Goal: Find specific page/section: Find specific page/section

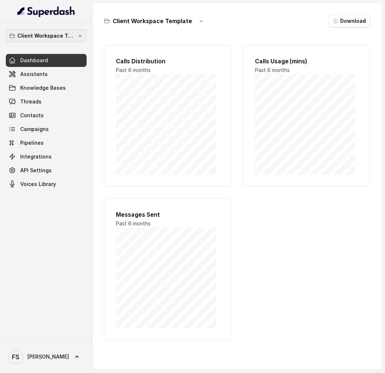
click at [46, 31] on p "Client Workspace Template" at bounding box center [46, 35] width 58 height 9
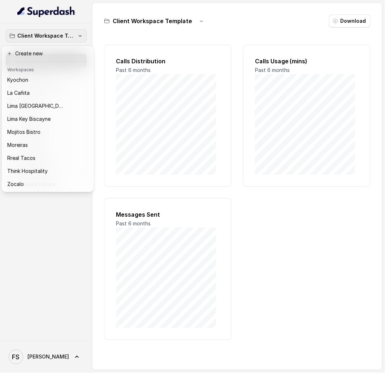
scroll to position [72, 0]
click at [55, 152] on button "Rreal Tacos" at bounding box center [48, 158] width 90 height 13
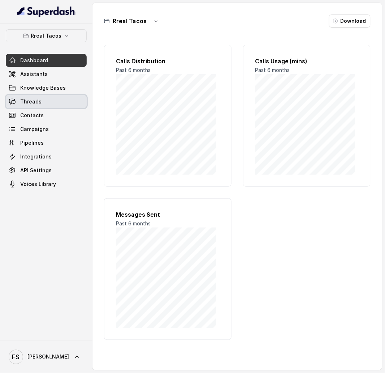
click at [55, 106] on link "Threads" at bounding box center [46, 101] width 81 height 13
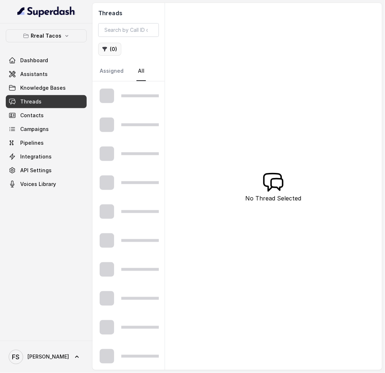
click at [108, 48] on button "( 0 )" at bounding box center [109, 49] width 23 height 13
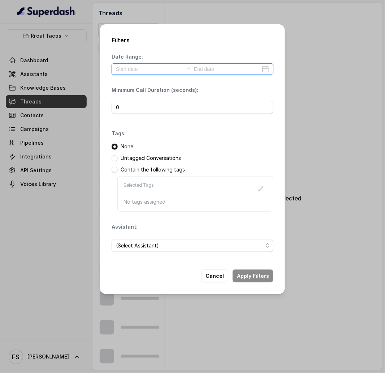
click at [154, 67] on input at bounding box center [149, 69] width 67 height 8
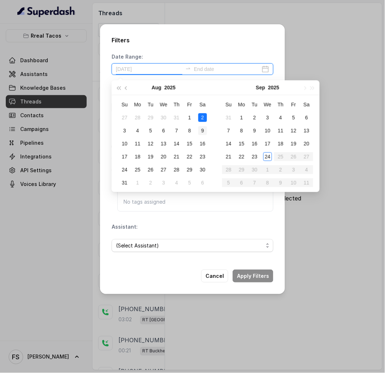
type input "[DATE]"
click at [240, 115] on div "1" at bounding box center [242, 117] width 9 height 9
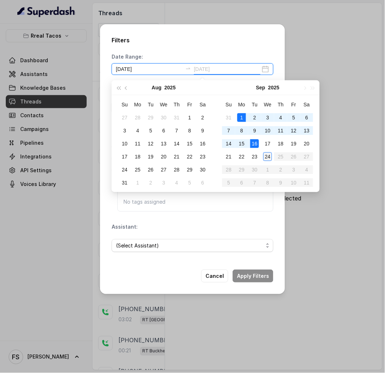
type input "[DATE]"
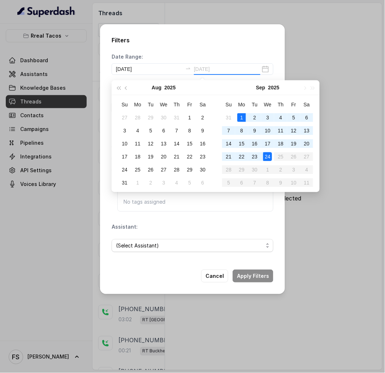
click at [269, 157] on div "24" at bounding box center [268, 156] width 9 height 9
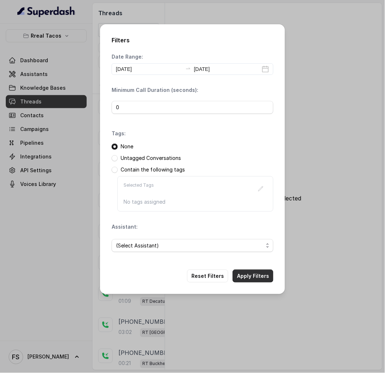
click at [261, 276] on button "Apply Filters" at bounding box center [253, 275] width 41 height 13
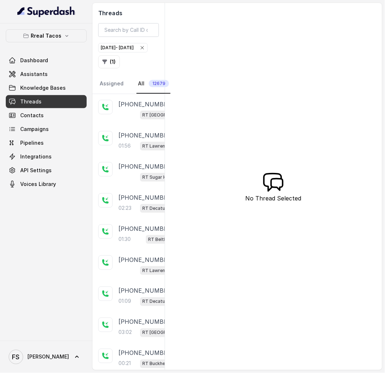
click at [154, 86] on span "12679" at bounding box center [159, 83] width 20 height 7
click at [116, 62] on button "( 1 )" at bounding box center [109, 61] width 22 height 13
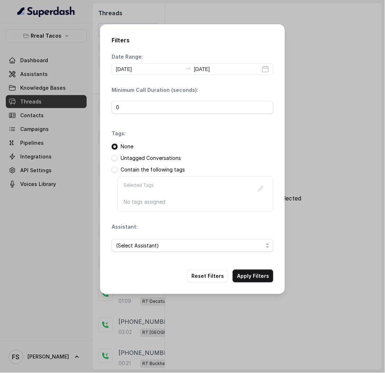
click at [149, 204] on p "No tags assigned" at bounding box center [196, 201] width 144 height 7
click at [142, 160] on p "Untagged Conversations" at bounding box center [151, 157] width 60 height 7
click at [115, 146] on span at bounding box center [115, 147] width 6 height 6
click at [187, 249] on span "(Select Assistant)" at bounding box center [190, 245] width 148 height 9
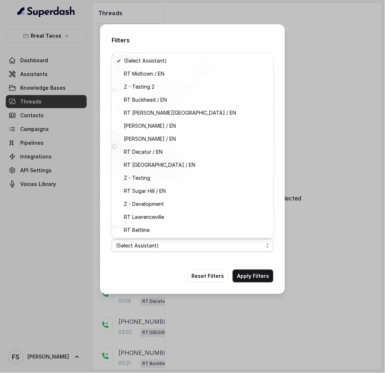
click at [252, 33] on div "Filters Date Range: [DATE] [DATE] Minimum Call Duration (seconds): 0 Tags: None…" at bounding box center [192, 159] width 185 height 270
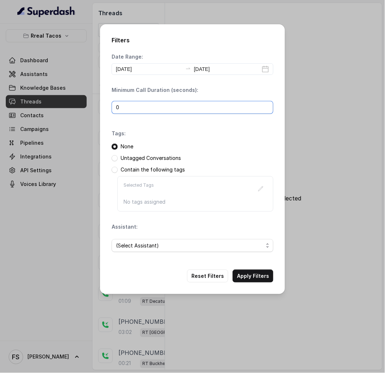
click at [196, 107] on input "0" at bounding box center [193, 107] width 162 height 13
click at [261, 277] on button "Apply Filters" at bounding box center [253, 275] width 41 height 13
